Goal: Task Accomplishment & Management: Manage account settings

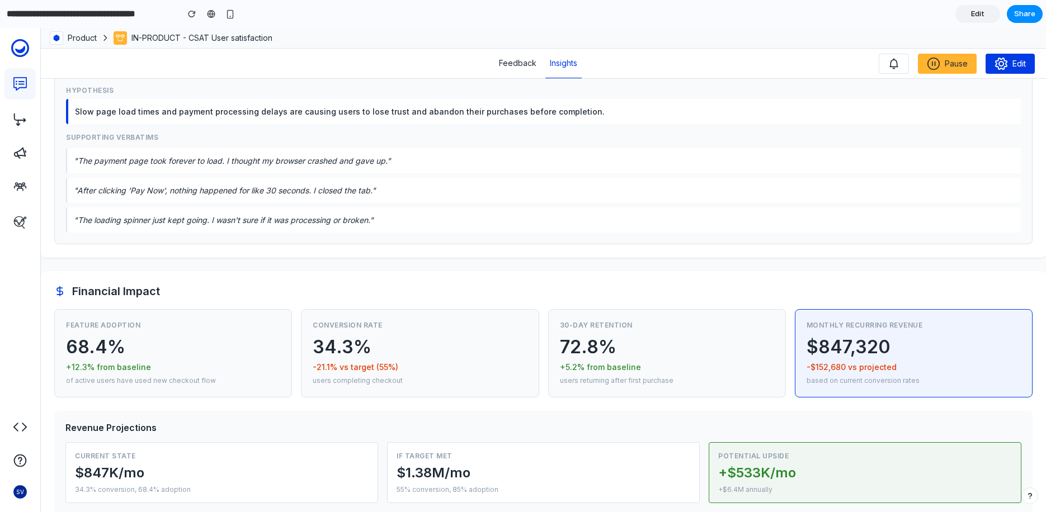
scroll to position [834, 0]
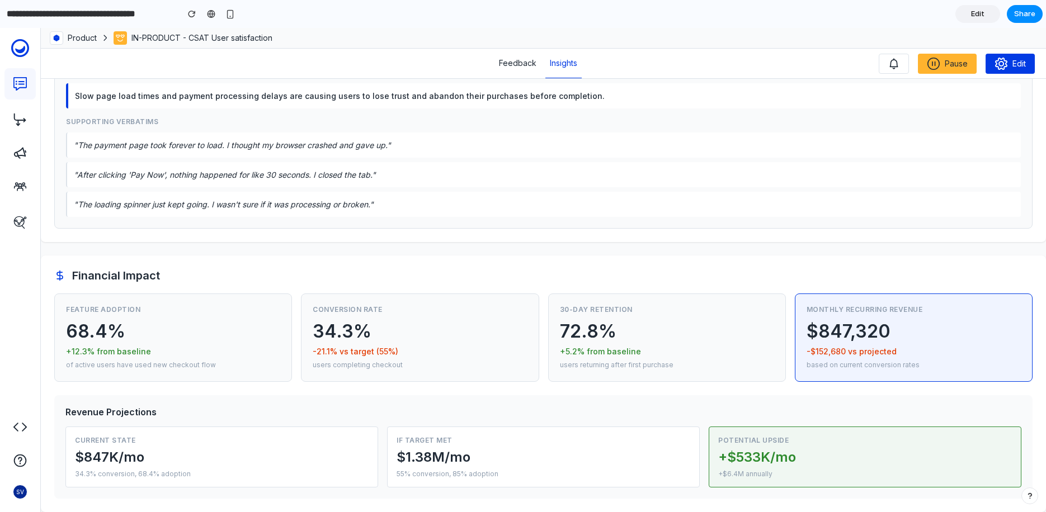
click at [987, 11] on link "Edit" at bounding box center [977, 14] width 45 height 18
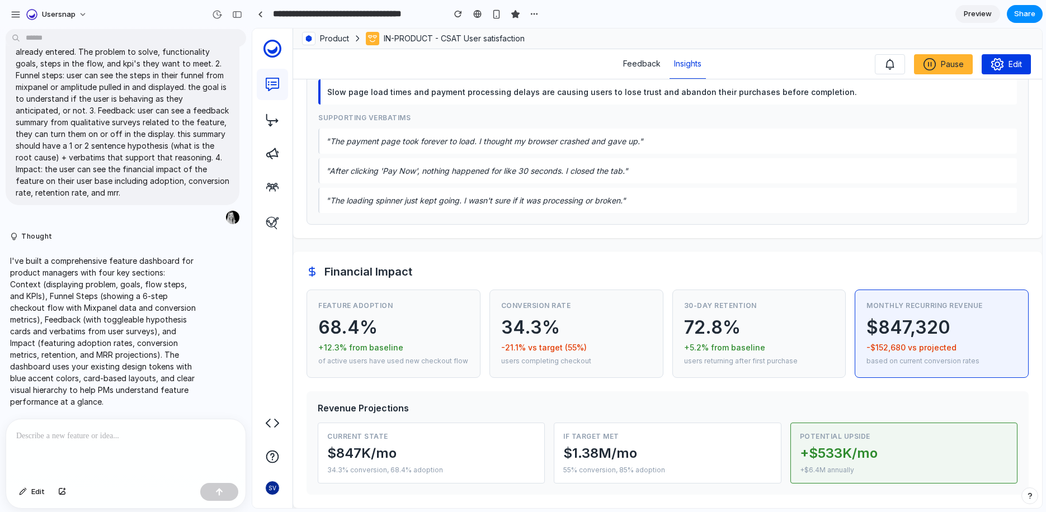
click at [76, 437] on p at bounding box center [125, 436] width 219 height 13
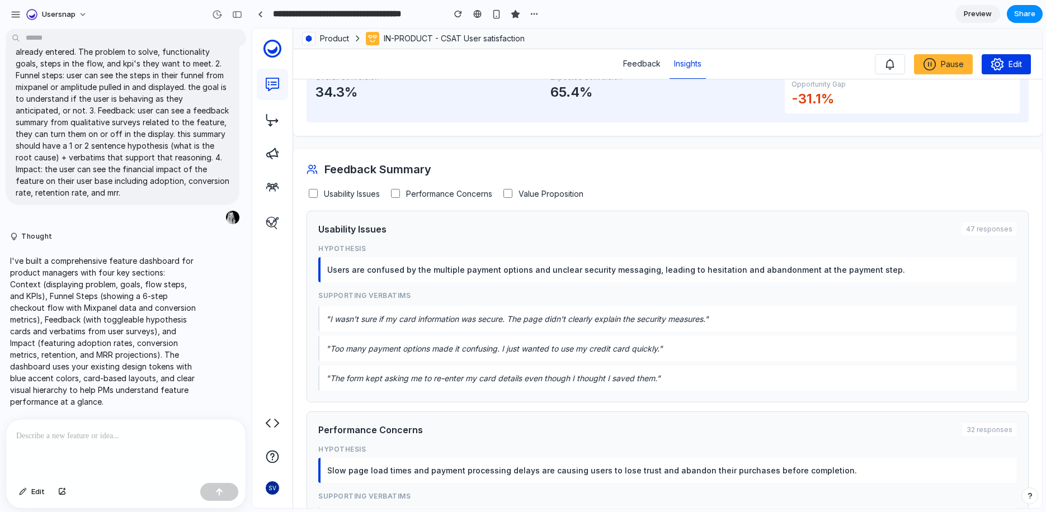
scroll to position [444, 0]
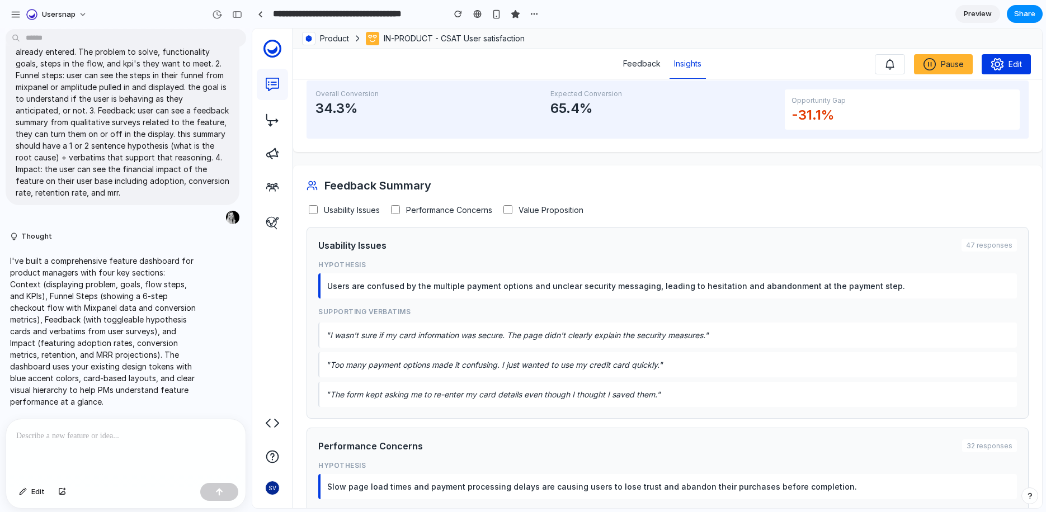
click at [527, 214] on span "Value Proposition" at bounding box center [550, 210] width 65 height 10
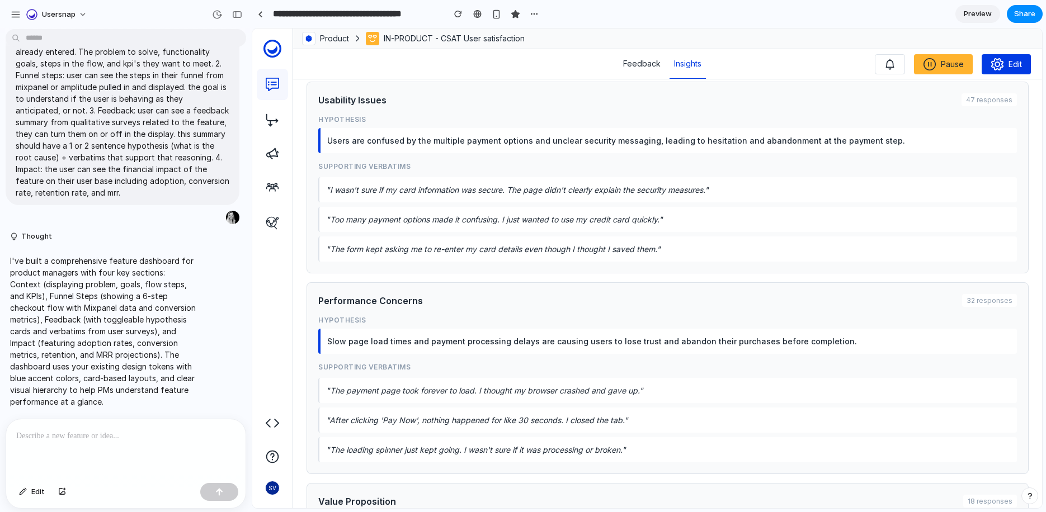
scroll to position [966, 0]
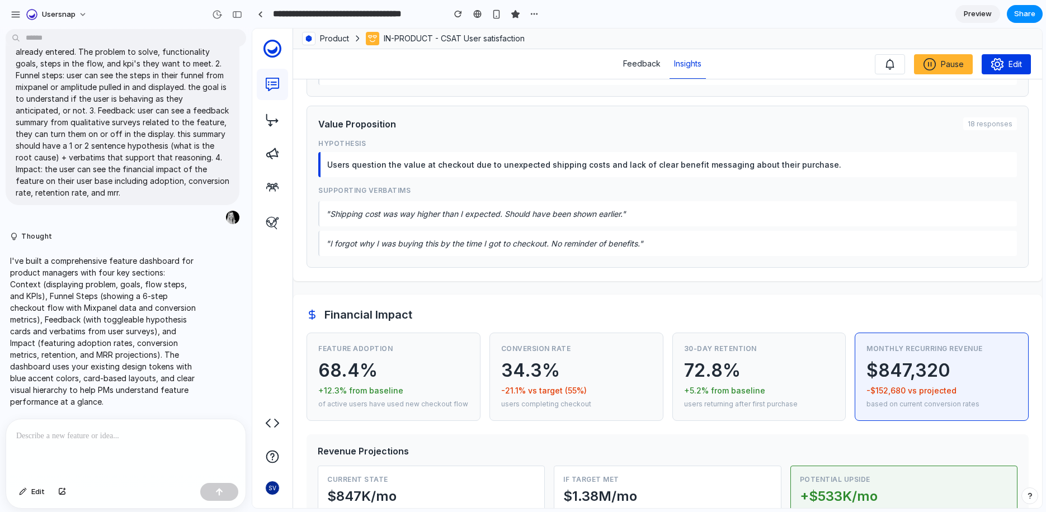
click at [125, 456] on div at bounding box center [125, 448] width 239 height 59
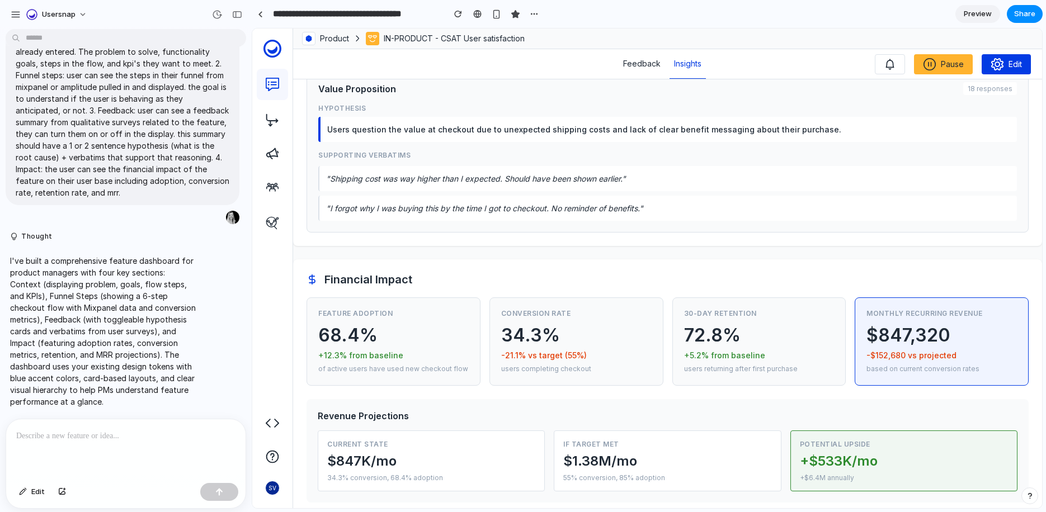
scroll to position [1018, 0]
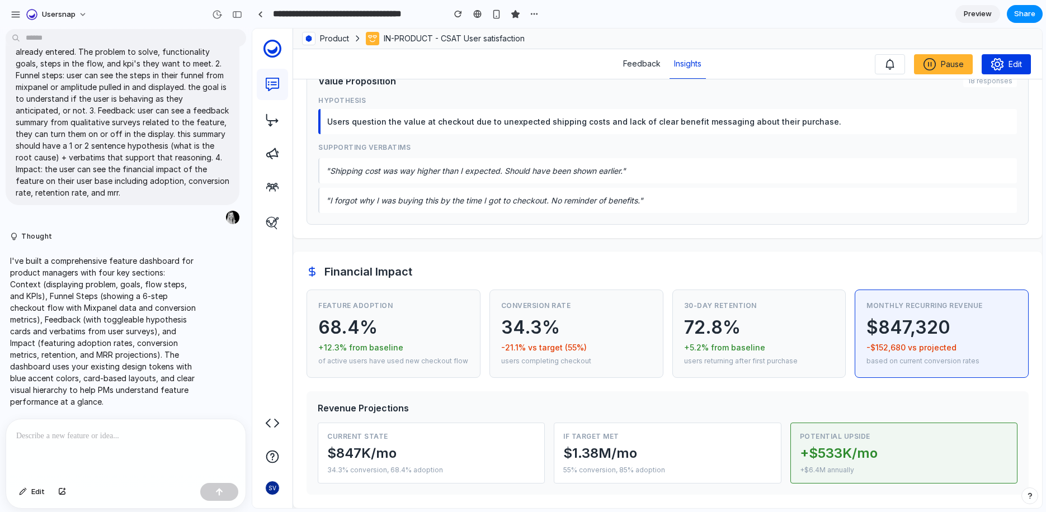
click at [884, 411] on div "Revenue Projections" at bounding box center [668, 408] width 700 height 11
click at [107, 437] on p at bounding box center [123, 436] width 215 height 13
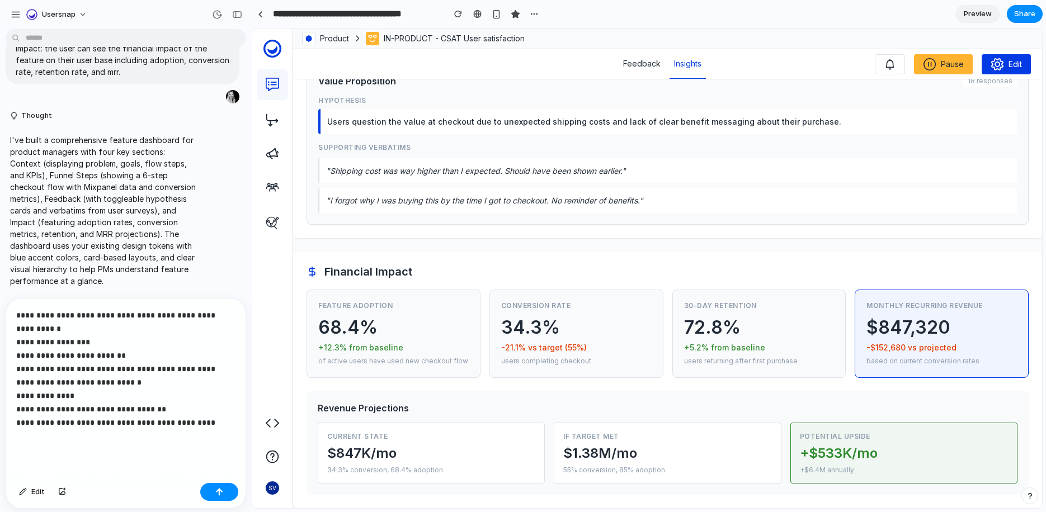
scroll to position [202, 0]
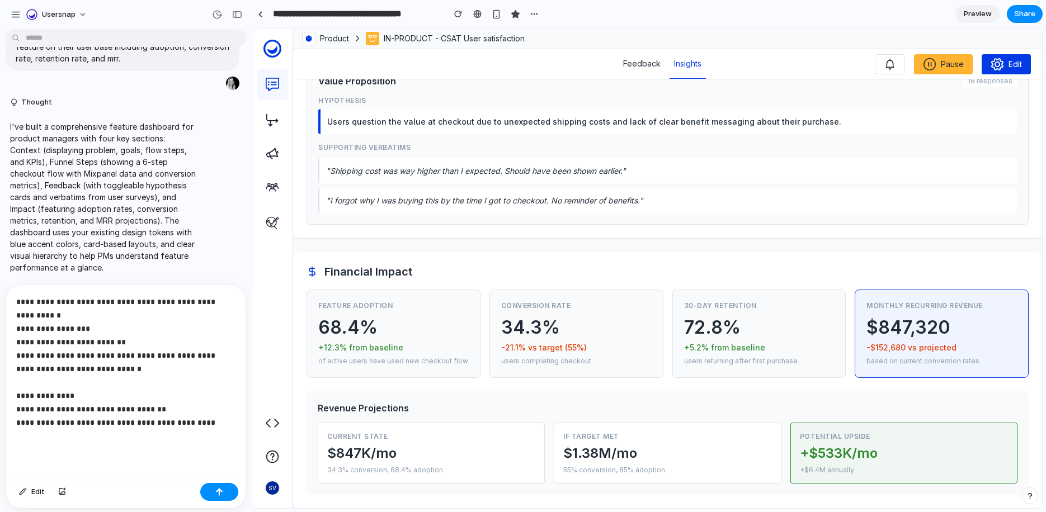
click at [216, 502] on div "Edit" at bounding box center [125, 494] width 239 height 30
click at [215, 495] on div "button" at bounding box center [219, 492] width 8 height 8
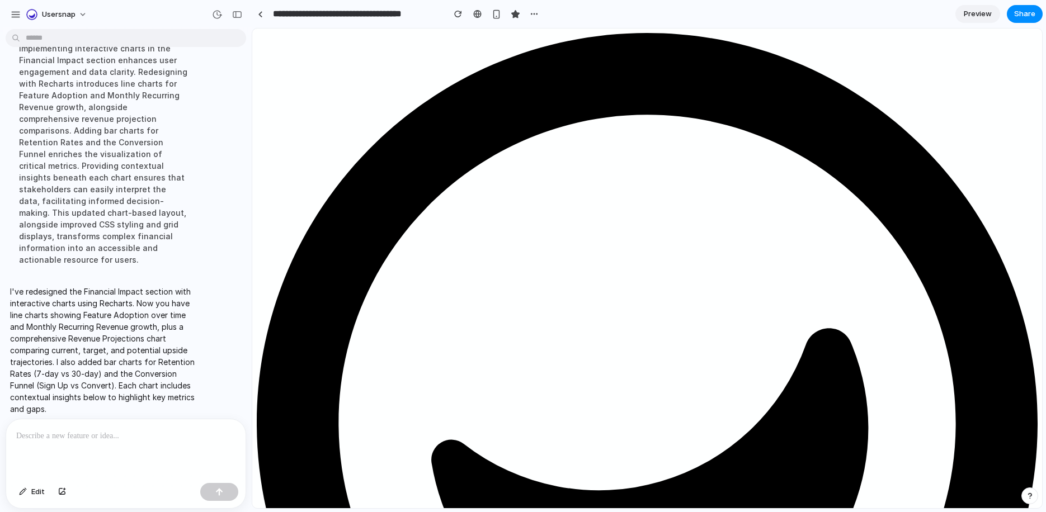
scroll to position [0, 0]
click at [494, 14] on div "button" at bounding box center [497, 15] width 10 height 10
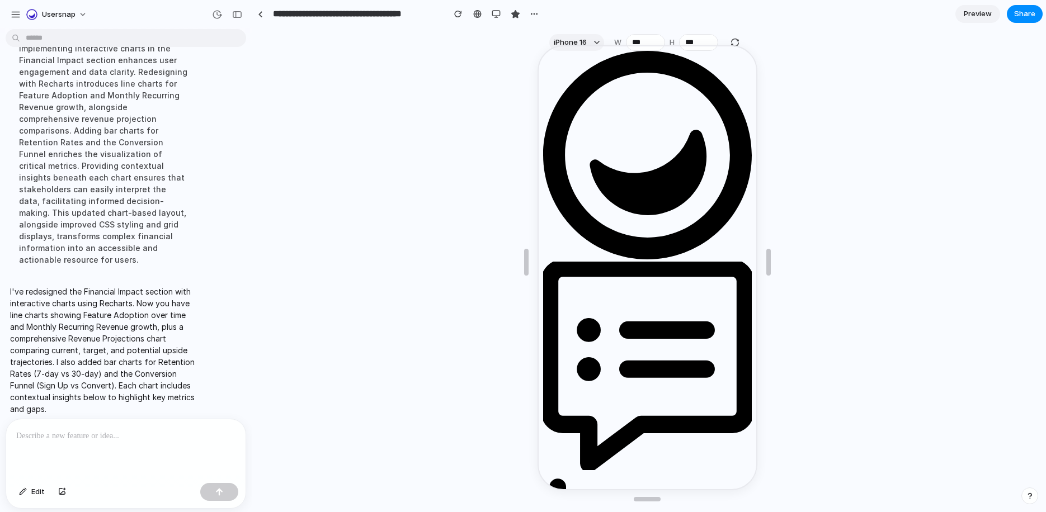
click at [124, 455] on div at bounding box center [125, 448] width 239 height 59
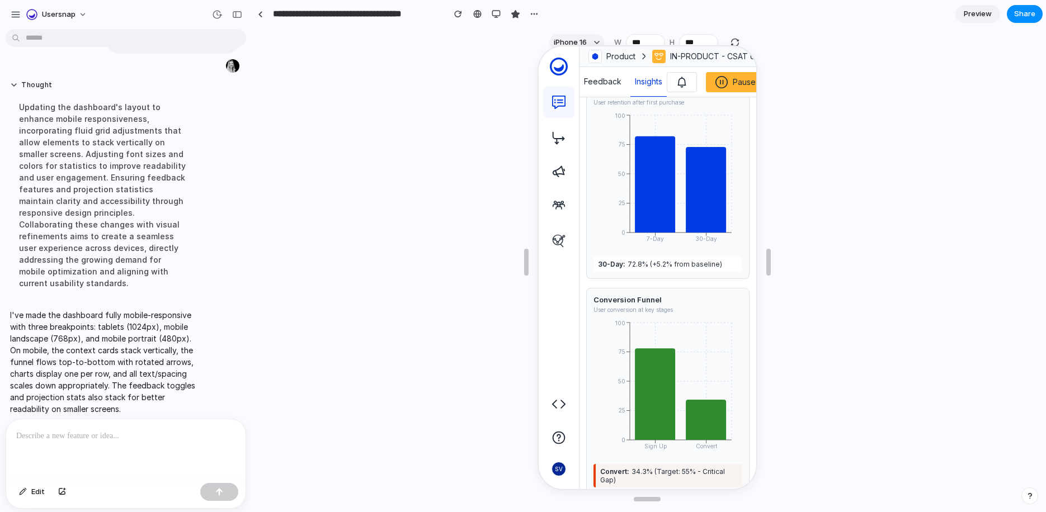
scroll to position [2670, 0]
click at [496, 16] on div "button" at bounding box center [496, 14] width 9 height 9
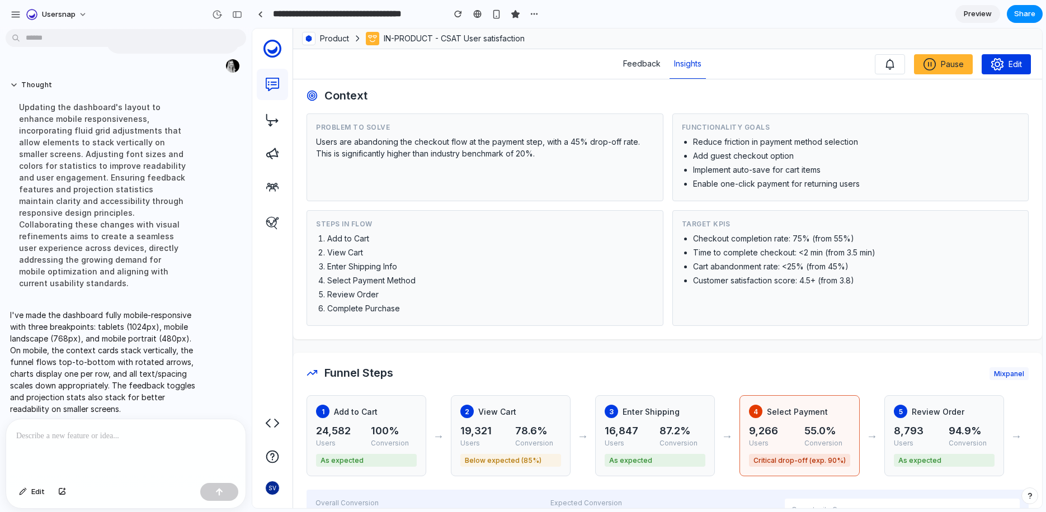
scroll to position [0, 0]
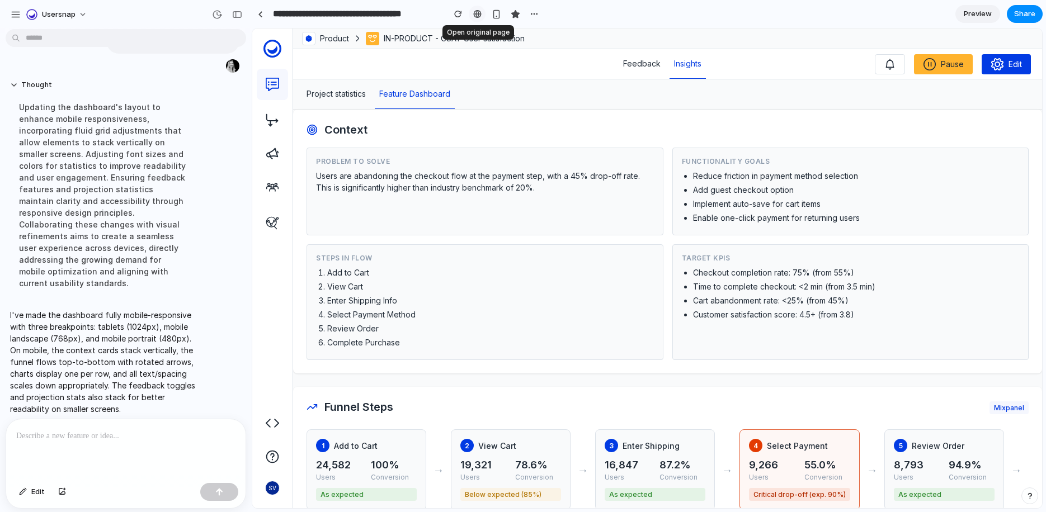
click at [478, 8] on link at bounding box center [477, 14] width 17 height 17
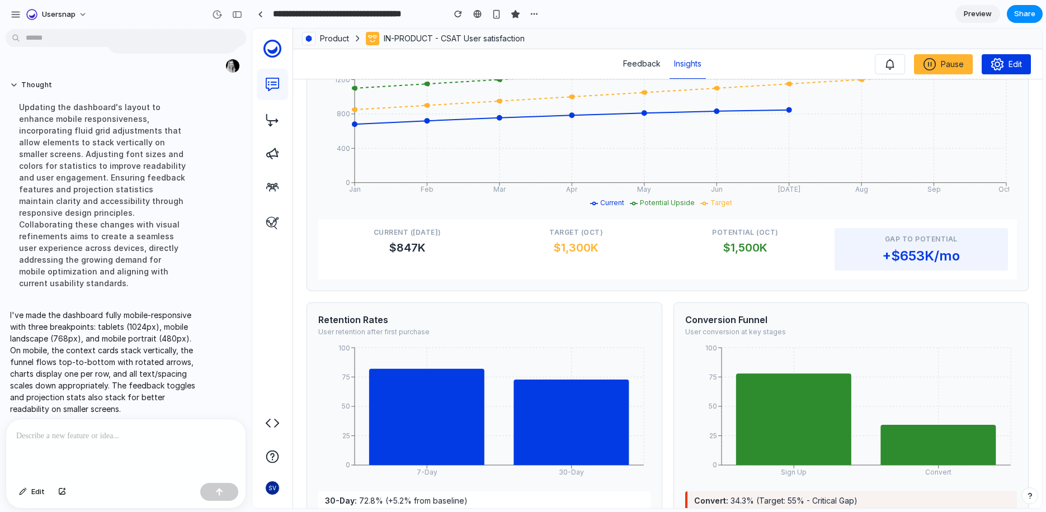
scroll to position [1262, 0]
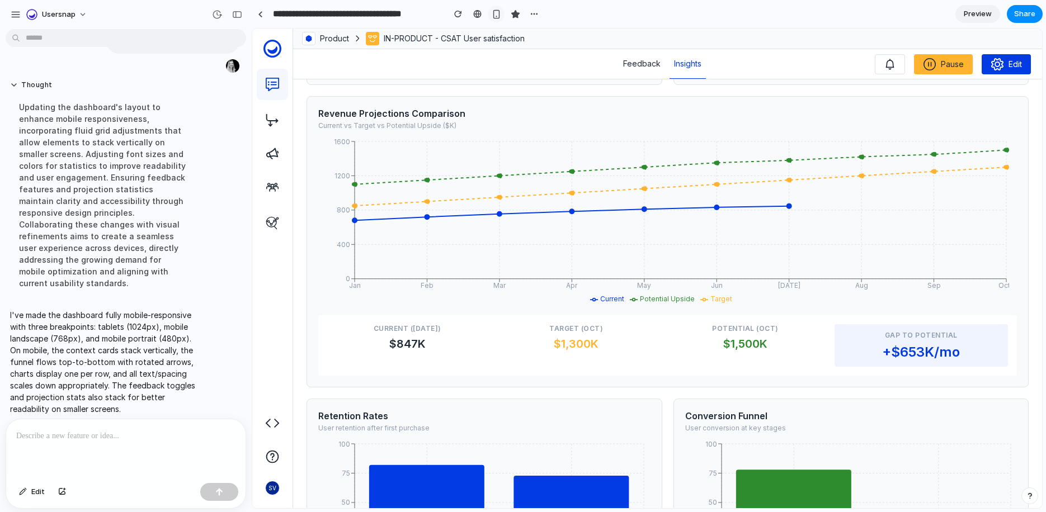
click at [495, 11] on div "button" at bounding box center [497, 15] width 10 height 10
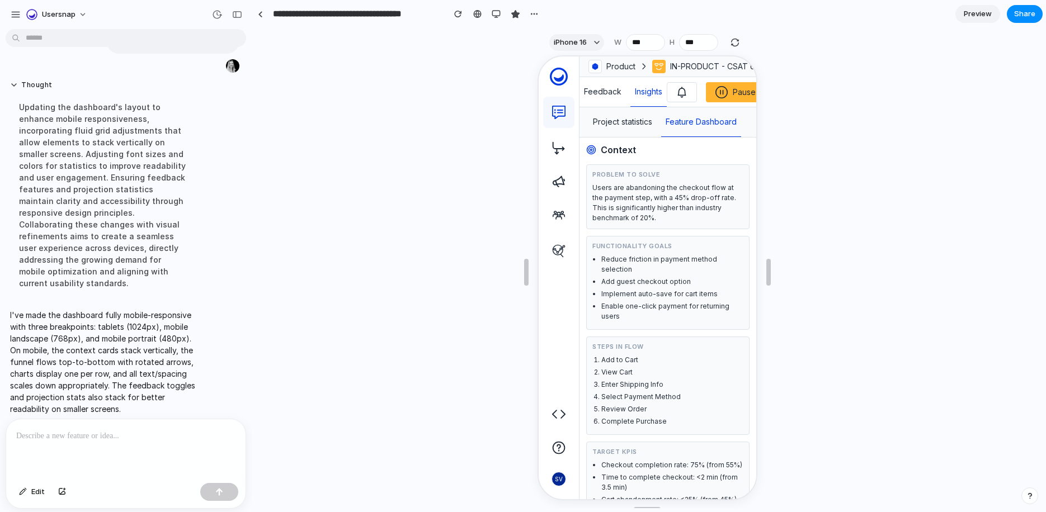
scroll to position [0, 0]
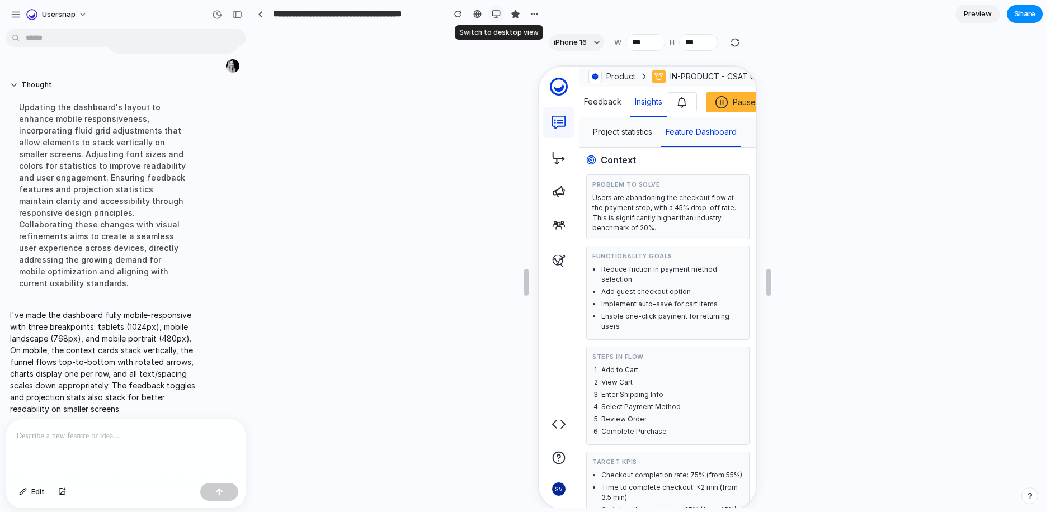
click at [497, 15] on div "button" at bounding box center [496, 14] width 9 height 9
